Goal: Navigation & Orientation: Find specific page/section

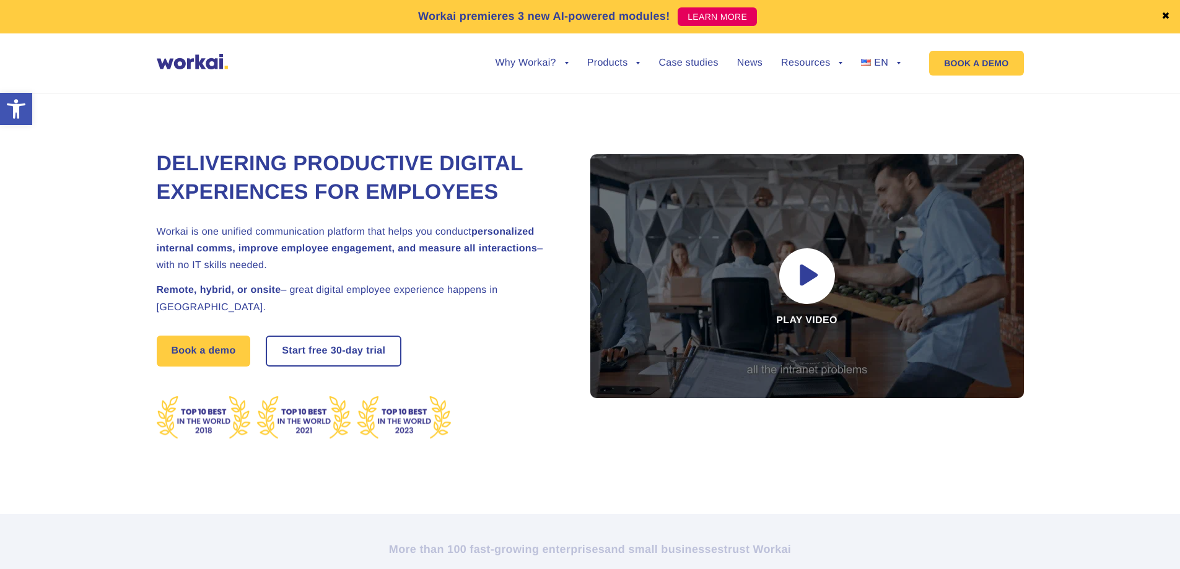
click at [872, 61] on link "EN" at bounding box center [881, 63] width 40 height 10
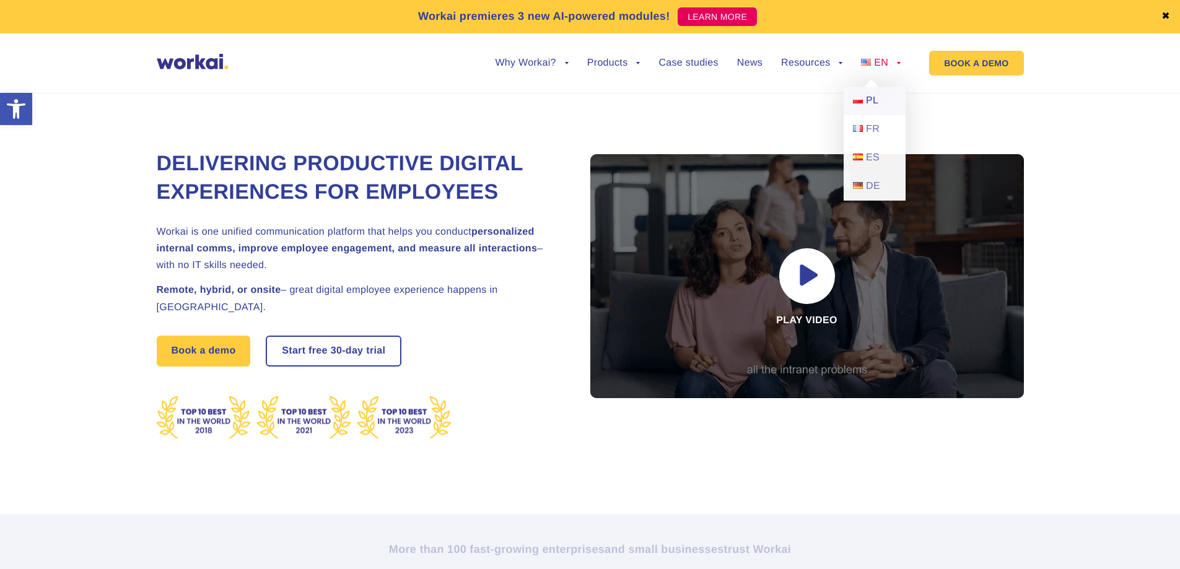
click at [872, 93] on link "PL" at bounding box center [874, 101] width 62 height 28
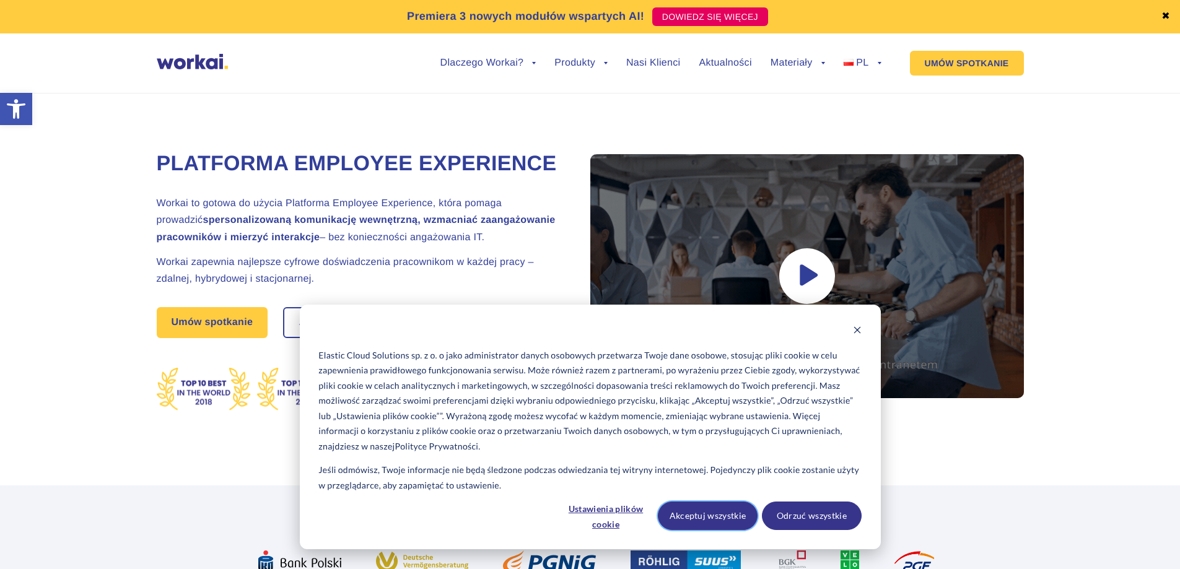
click at [723, 518] on button "Akceptuj wszystkie" at bounding box center [708, 516] width 100 height 28
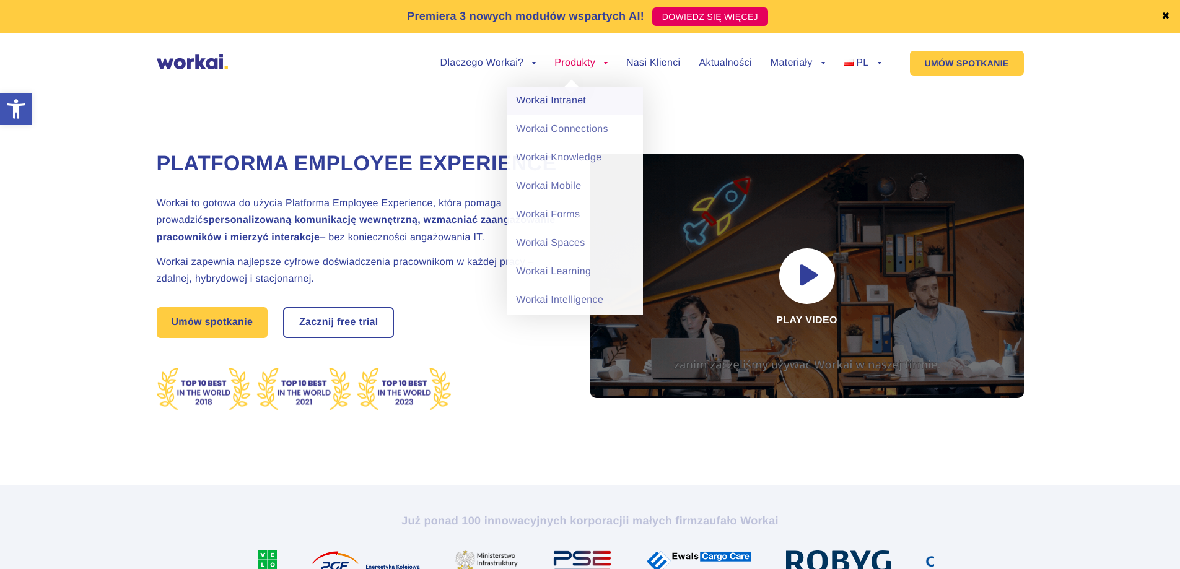
click at [559, 100] on link "Workai Intranet" at bounding box center [574, 101] width 136 height 28
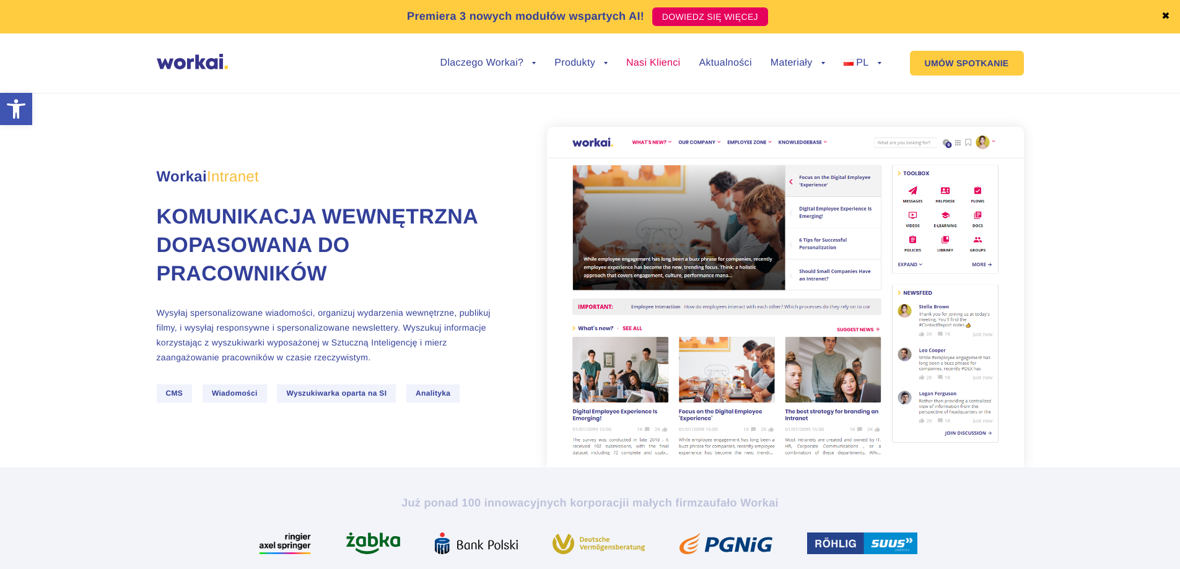
click at [651, 64] on link "Nasi Klienci" at bounding box center [653, 63] width 54 height 10
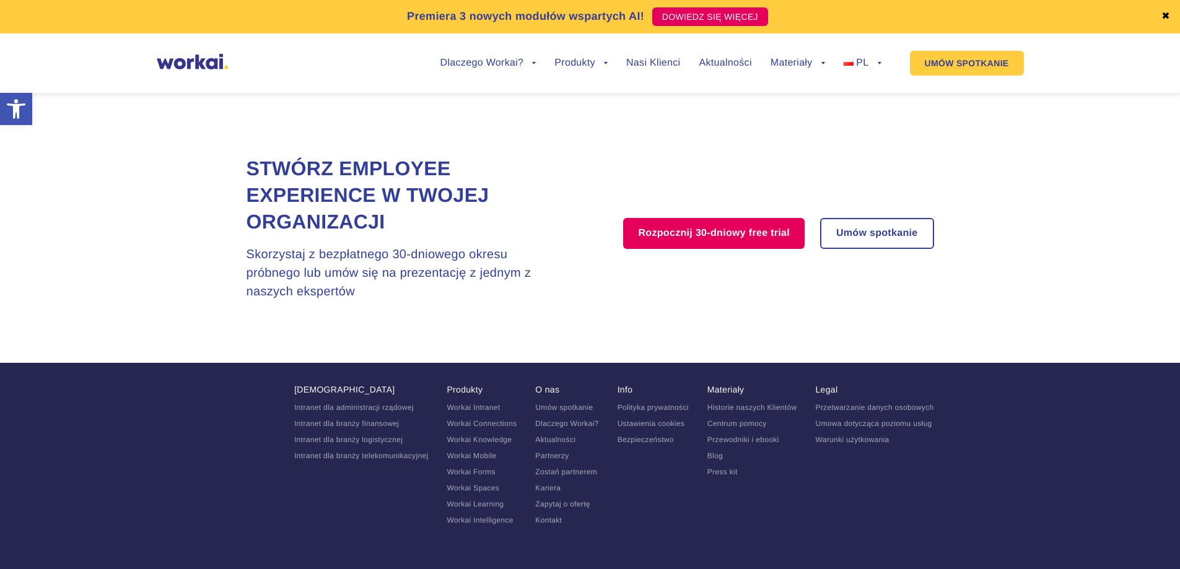
scroll to position [2465, 0]
